Goal: Information Seeking & Learning: Learn about a topic

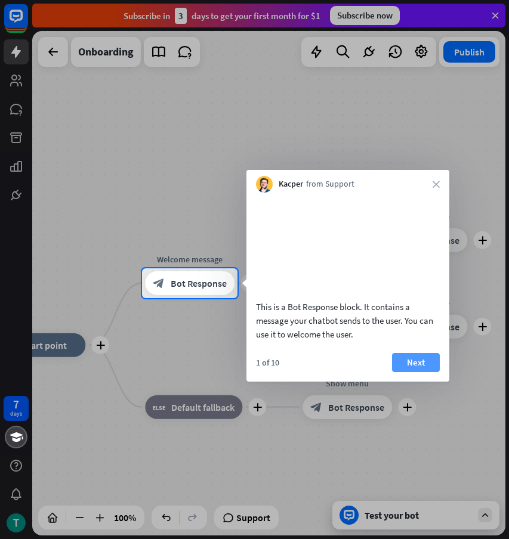
click at [411, 372] on button "Next" at bounding box center [416, 362] width 48 height 19
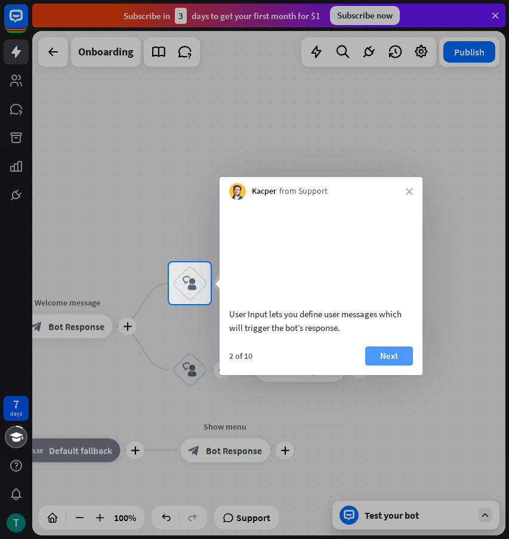
click at [388, 366] on button "Next" at bounding box center [389, 356] width 48 height 19
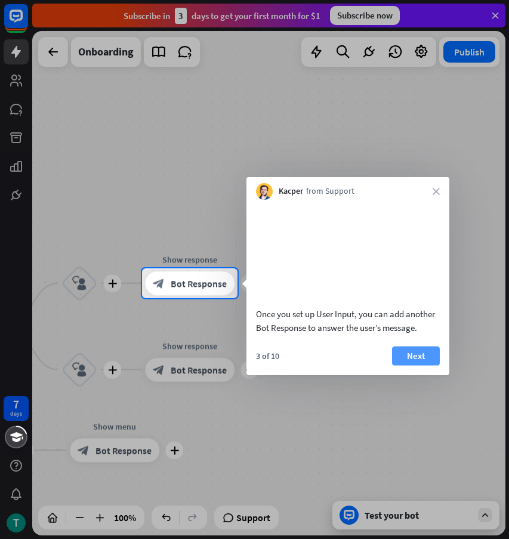
click at [425, 366] on button "Next" at bounding box center [416, 356] width 48 height 19
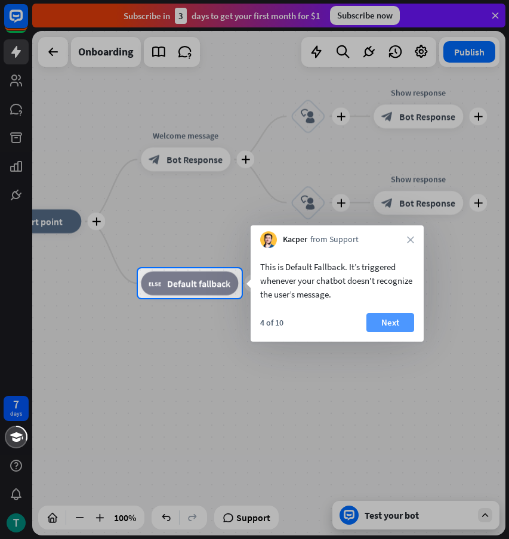
click at [382, 319] on button "Next" at bounding box center [390, 322] width 48 height 19
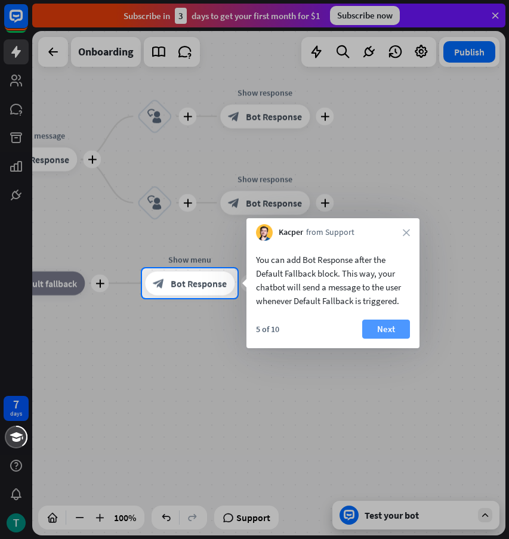
click at [384, 333] on button "Next" at bounding box center [386, 329] width 48 height 19
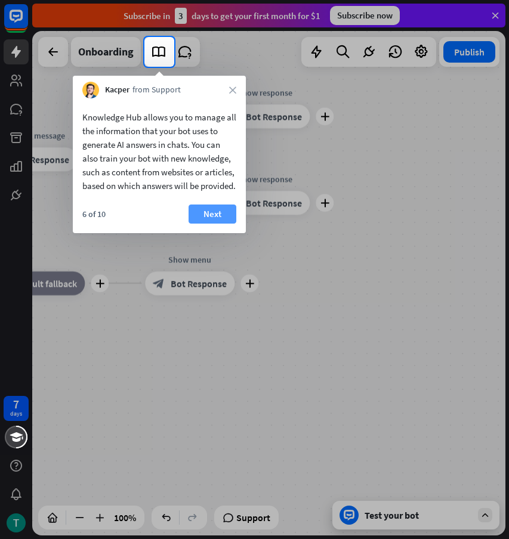
click at [220, 221] on button "Next" at bounding box center [212, 214] width 48 height 19
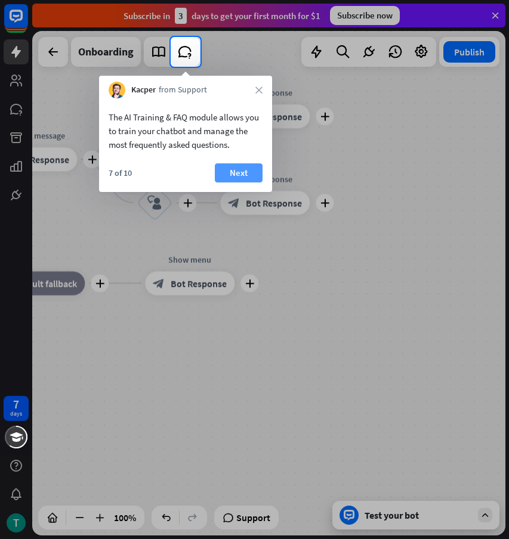
click at [234, 169] on button "Next" at bounding box center [239, 172] width 48 height 19
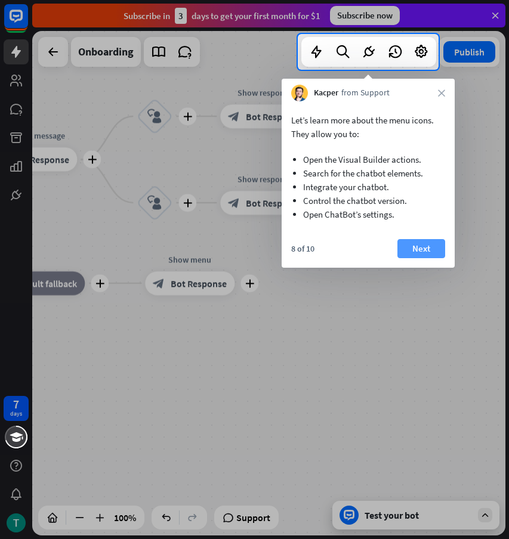
click at [412, 251] on button "Next" at bounding box center [421, 248] width 48 height 19
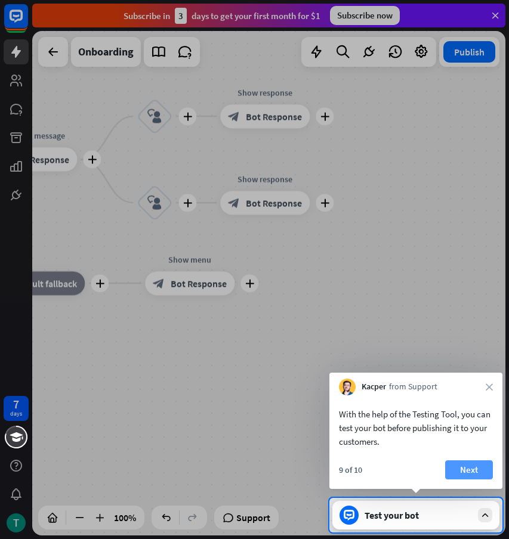
click at [471, 475] on button "Next" at bounding box center [469, 469] width 48 height 19
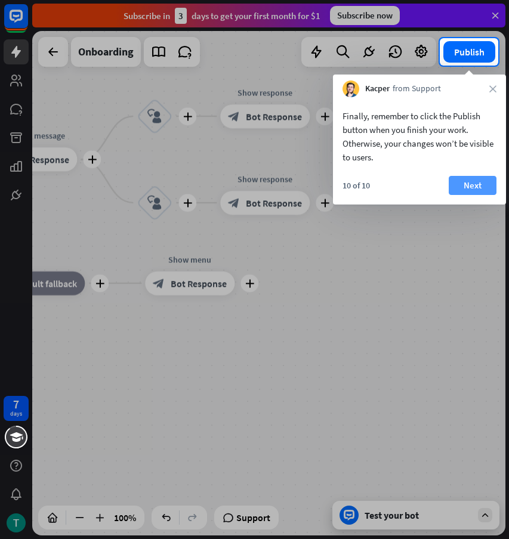
click at [465, 182] on button "Next" at bounding box center [473, 185] width 48 height 19
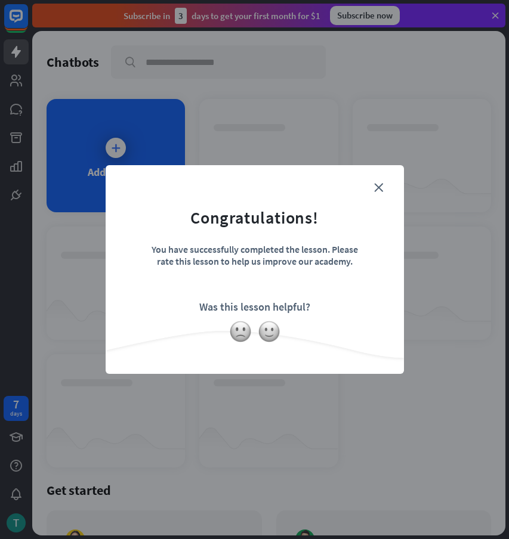
click at [369, 191] on form "Congratulations! You have successfully completed the lesson. Please rate this l…" at bounding box center [254, 251] width 268 height 143
click at [378, 187] on icon "close" at bounding box center [378, 187] width 9 height 9
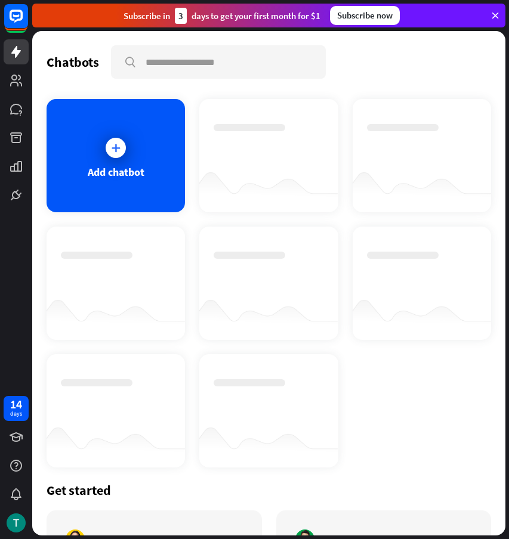
click at [129, 143] on div "Add chatbot" at bounding box center [116, 155] width 138 height 113
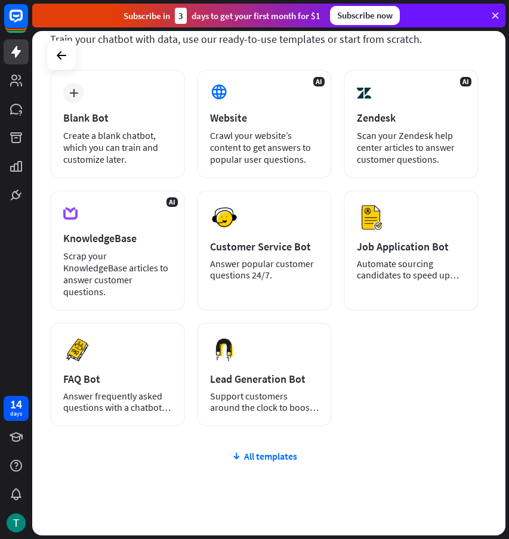
scroll to position [100, 0]
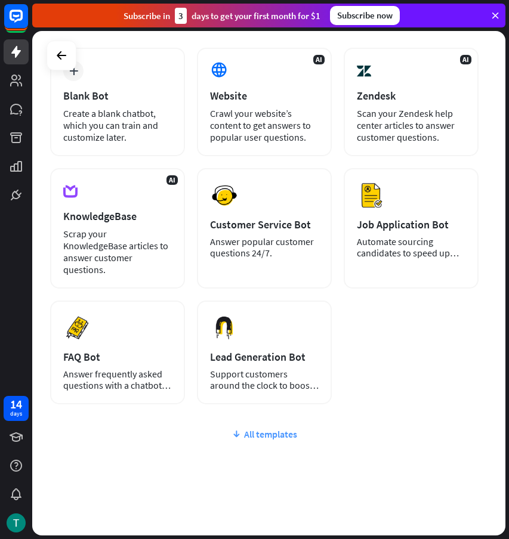
click at [268, 428] on div "All templates" at bounding box center [264, 434] width 428 height 12
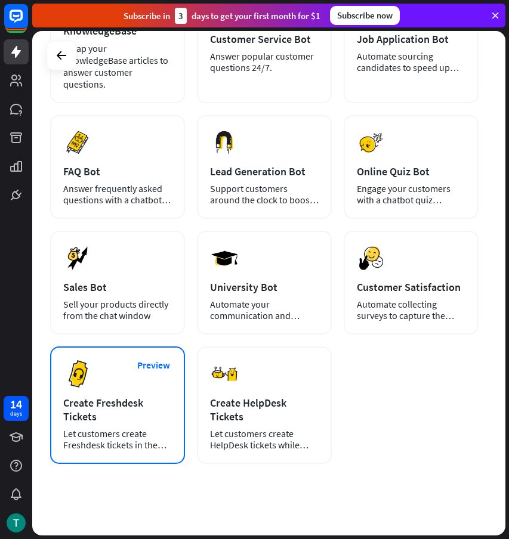
scroll to position [0, 0]
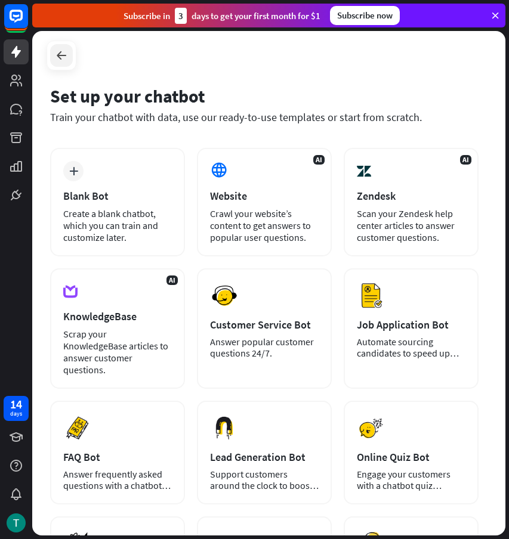
click at [61, 58] on icon at bounding box center [61, 55] width 14 height 14
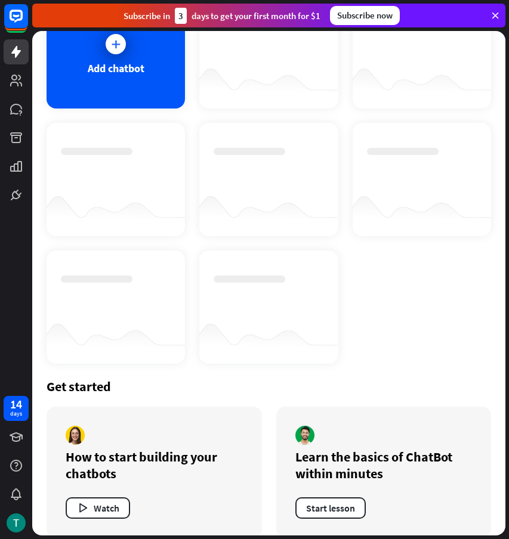
scroll to position [254, 0]
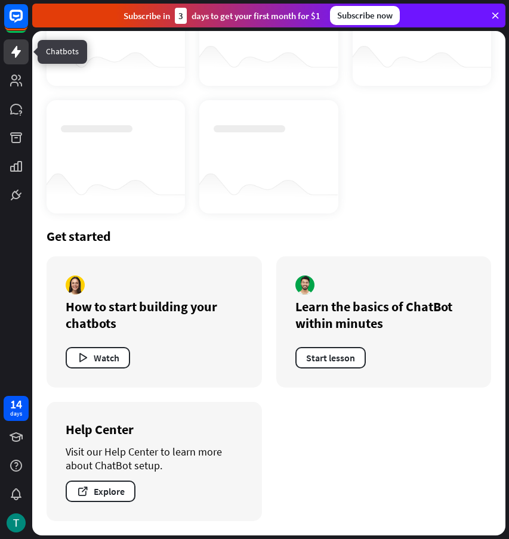
click at [18, 52] on icon at bounding box center [16, 52] width 10 height 12
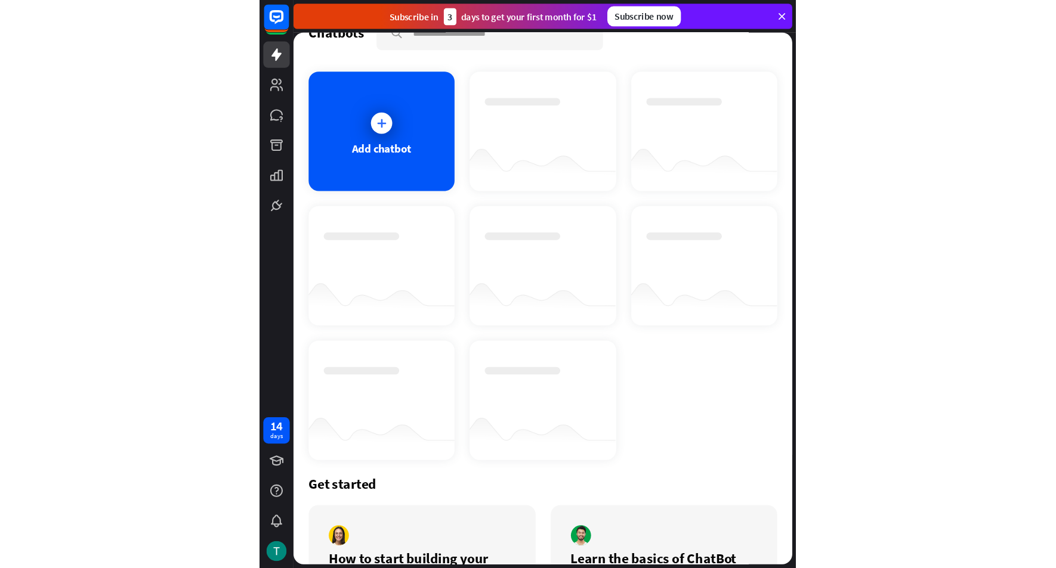
scroll to position [0, 0]
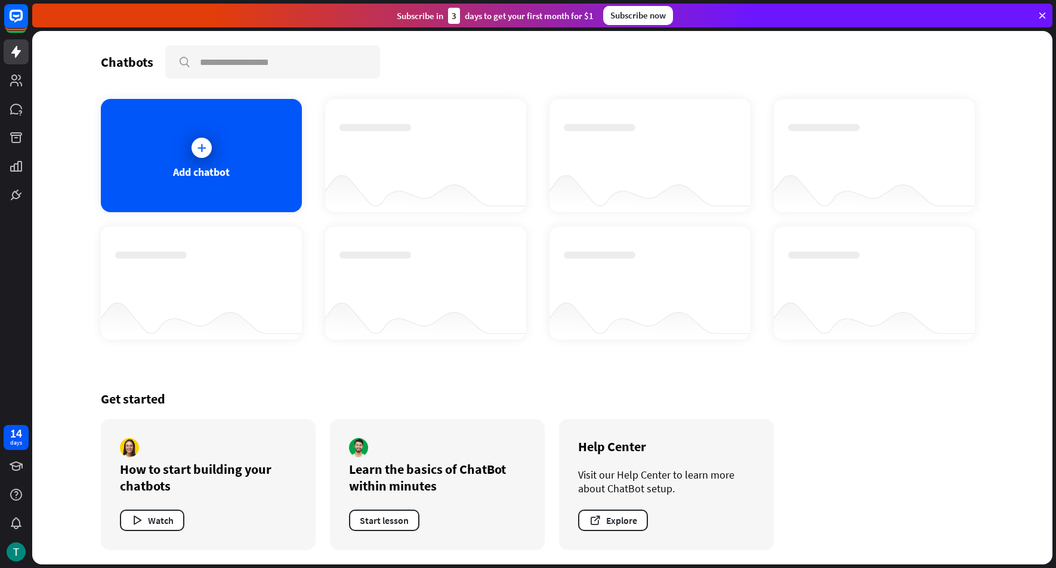
click at [508, 13] on icon at bounding box center [1042, 15] width 11 height 11
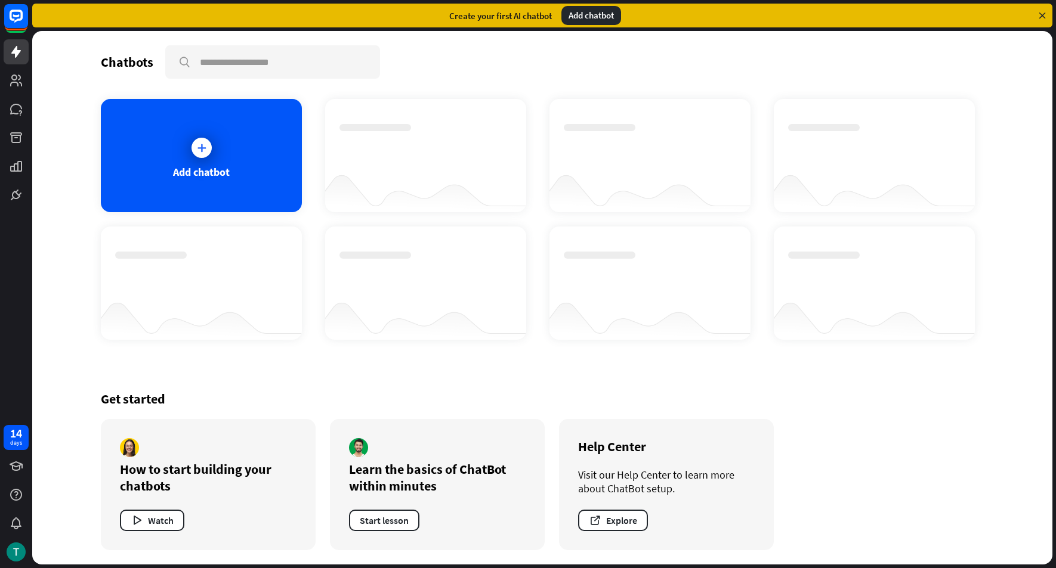
click at [508, 16] on icon at bounding box center [1042, 15] width 11 height 11
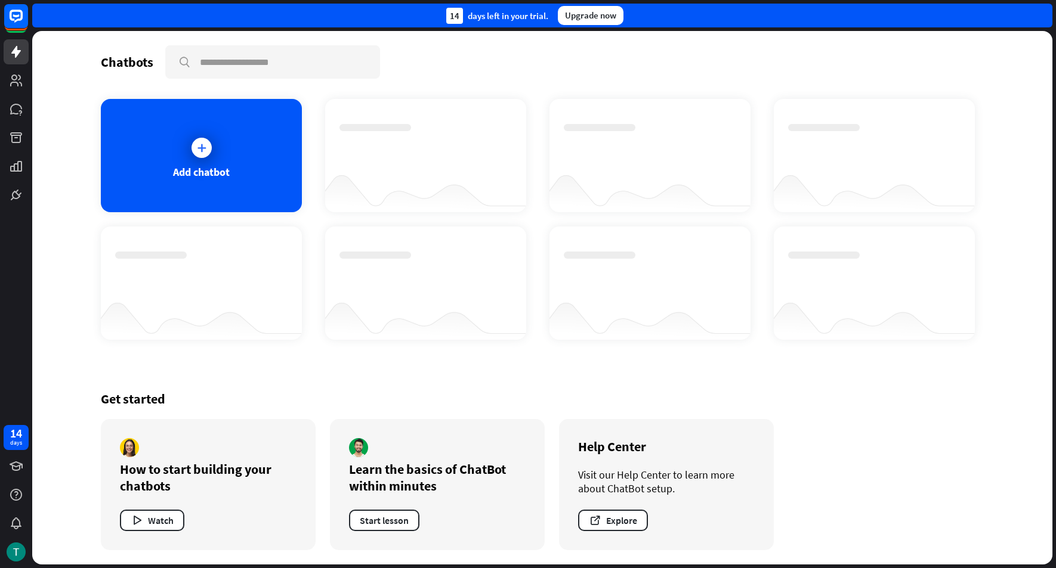
click at [508, 16] on div "14 days left in your trial. Upgrade now" at bounding box center [542, 16] width 1020 height 24
click at [13, 108] on icon at bounding box center [16, 109] width 12 height 11
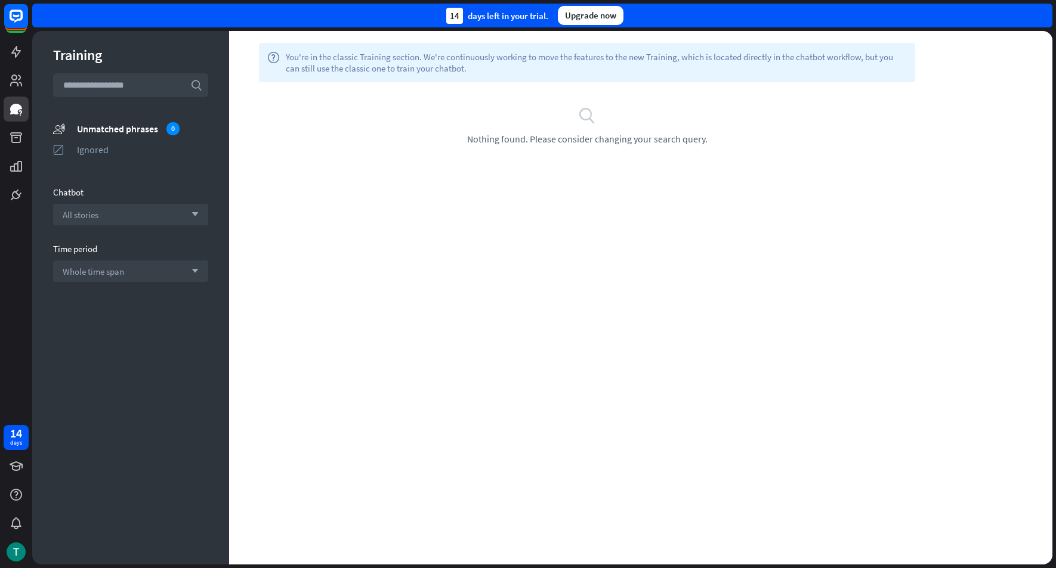
click at [508, 113] on icon "search" at bounding box center [587, 115] width 18 height 18
click at [491, 59] on span "You're in the classic Training section. We're continuously working to move the …" at bounding box center [596, 62] width 621 height 23
click at [490, 72] on span "You're in the classic Training section. We're continuously working to move the …" at bounding box center [596, 62] width 621 height 23
click at [15, 175] on link at bounding box center [16, 166] width 25 height 25
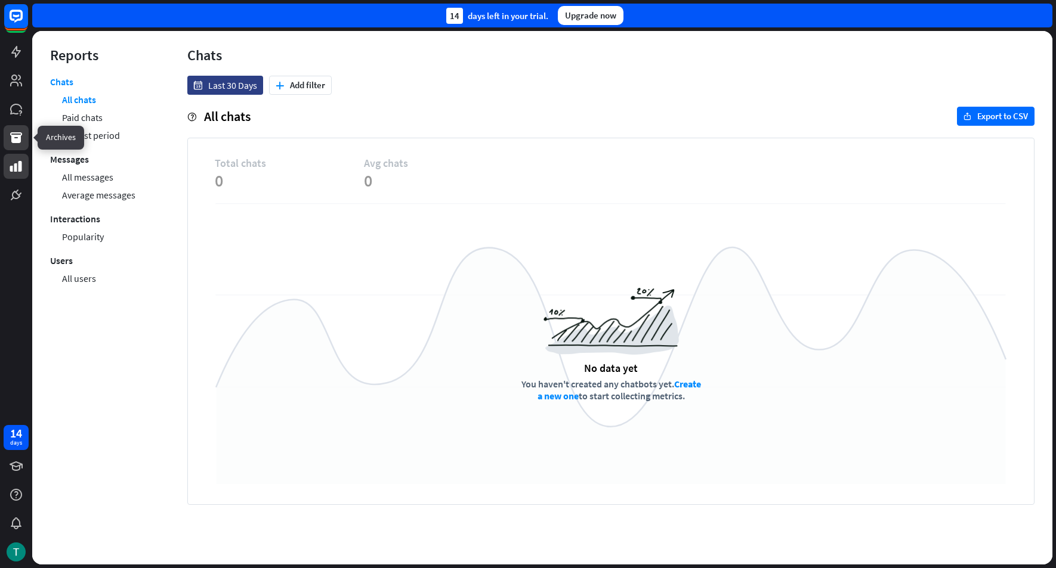
click at [11, 140] on icon at bounding box center [16, 137] width 12 height 11
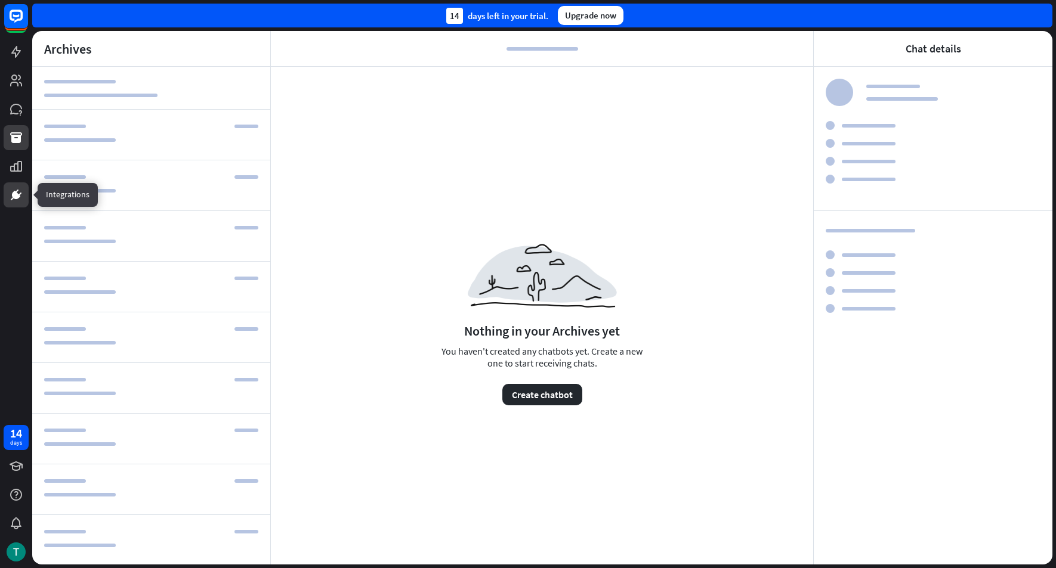
click at [11, 202] on icon at bounding box center [16, 195] width 14 height 14
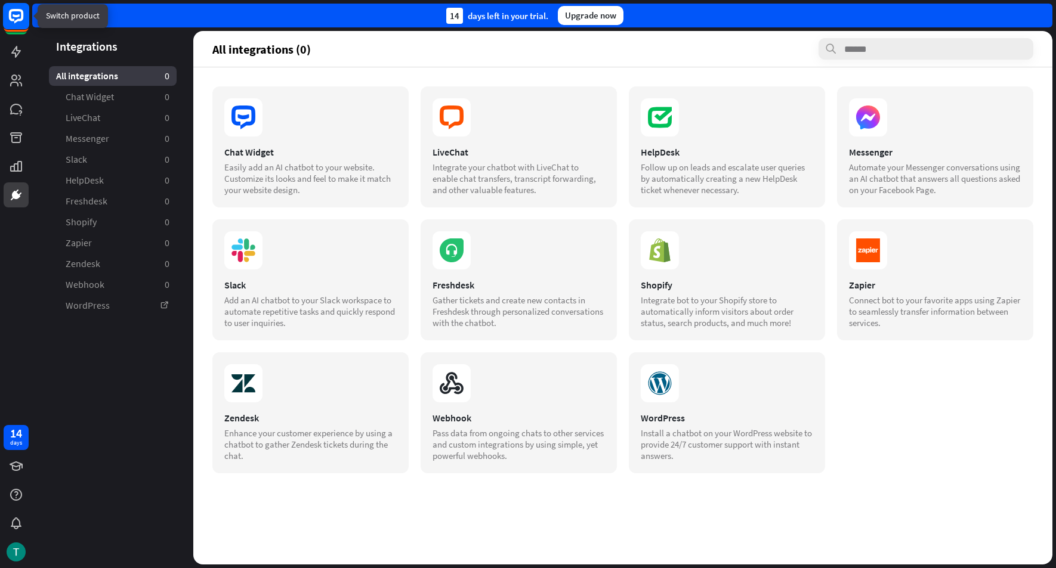
click at [16, 32] on icon at bounding box center [16, 20] width 26 height 26
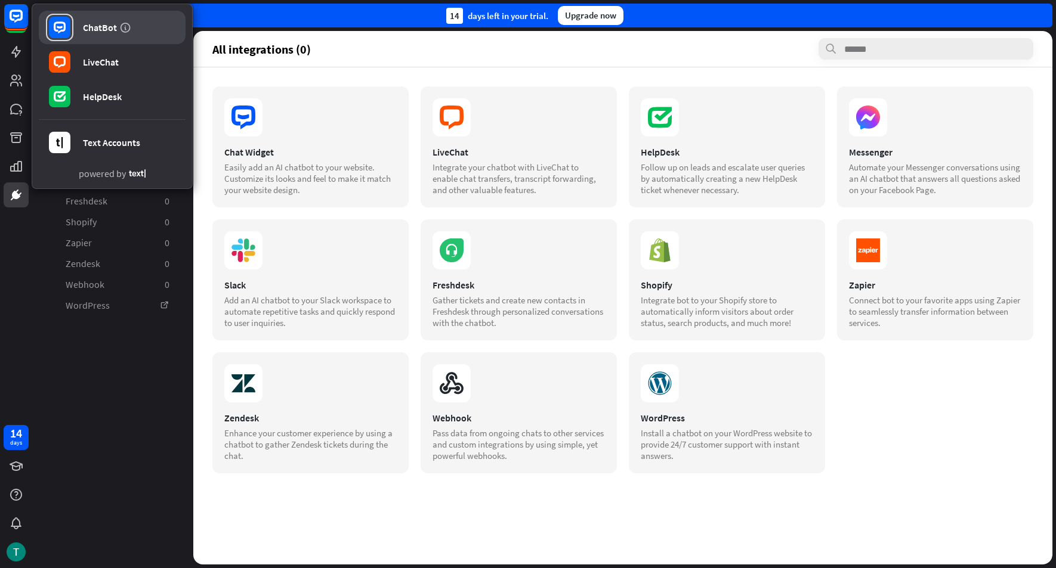
click at [100, 29] on div "ChatBot" at bounding box center [100, 27] width 34 height 12
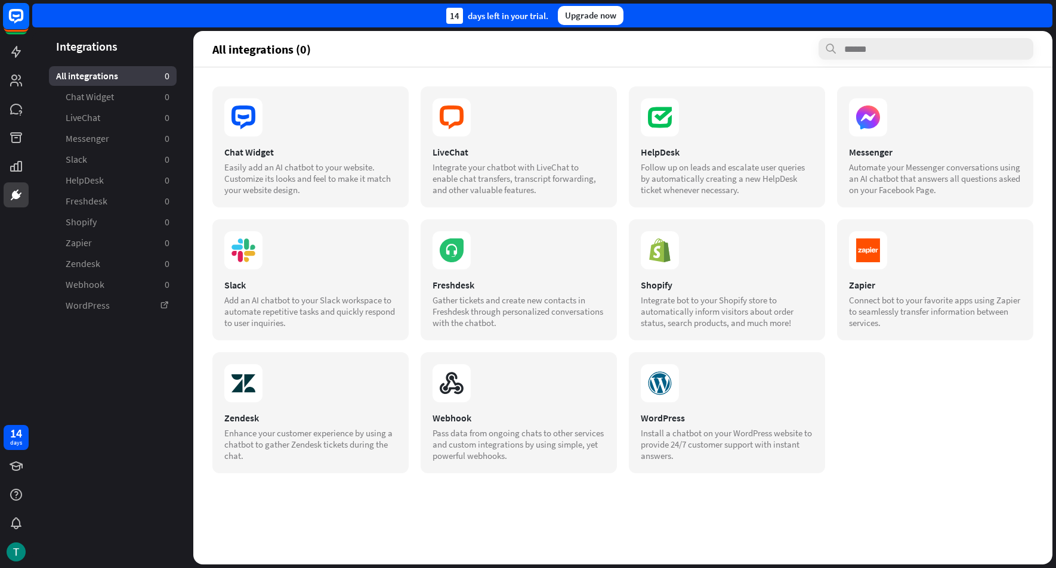
click at [12, 16] on rect at bounding box center [16, 16] width 26 height 26
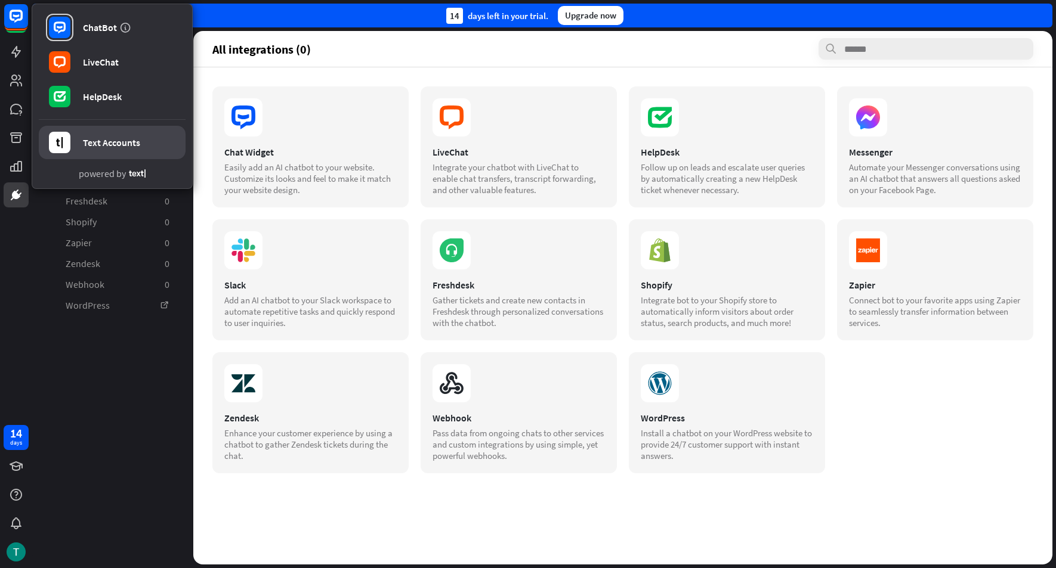
click at [126, 152] on link "Text Accounts" at bounding box center [112, 142] width 147 height 33
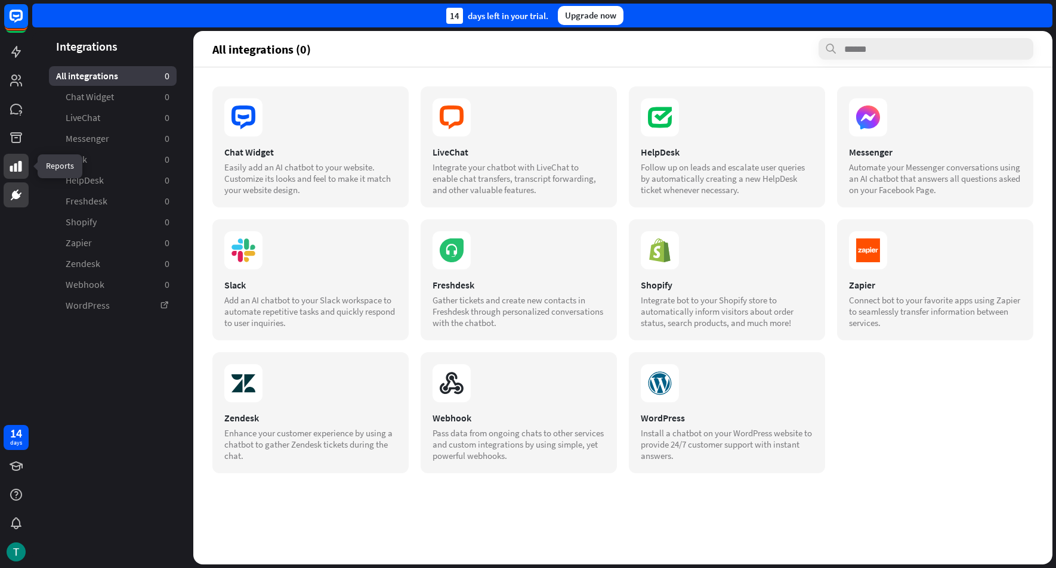
click at [11, 167] on icon at bounding box center [16, 166] width 12 height 11
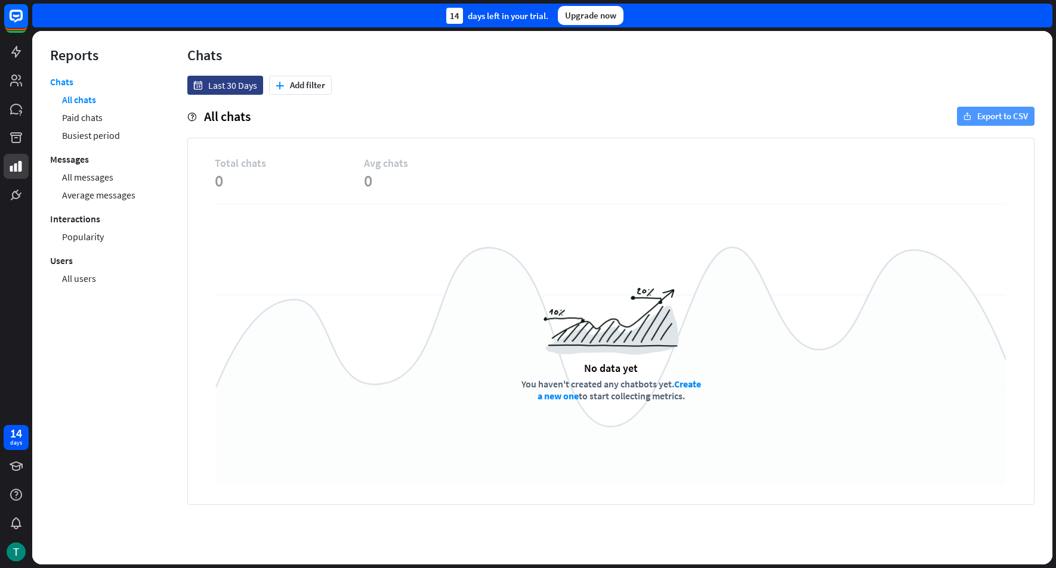
click at [508, 122] on button "export Export to CSV" at bounding box center [996, 116] width 78 height 19
